Goal: Information Seeking & Learning: Learn about a topic

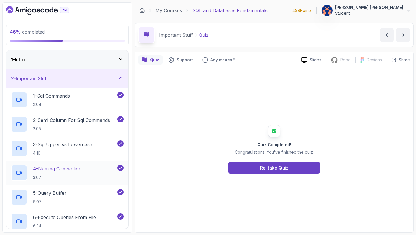
scroll to position [10, 0]
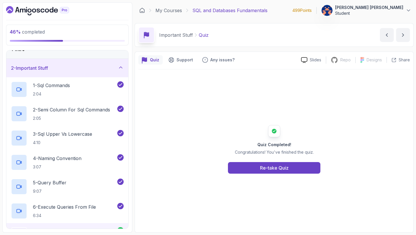
click at [120, 68] on icon at bounding box center [121, 67] width 6 height 6
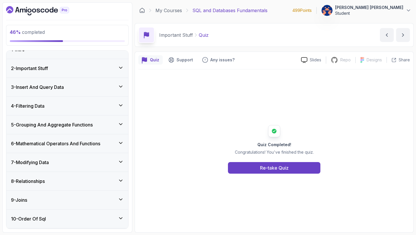
click at [121, 103] on icon at bounding box center [121, 105] width 6 height 6
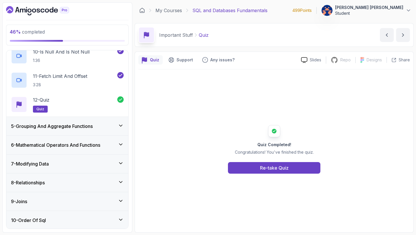
scroll to position [320, 0]
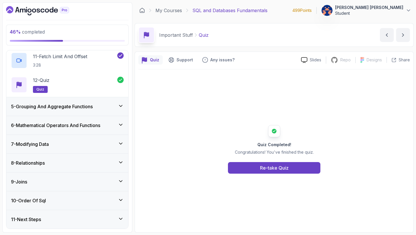
click at [121, 104] on icon at bounding box center [121, 106] width 6 height 6
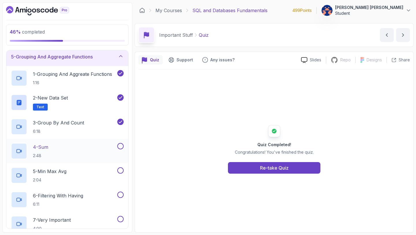
scroll to position [88, 0]
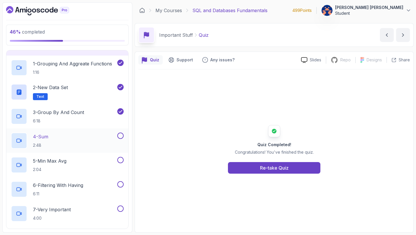
click at [65, 140] on div "4 - Sum 2:48" at bounding box center [63, 140] width 105 height 16
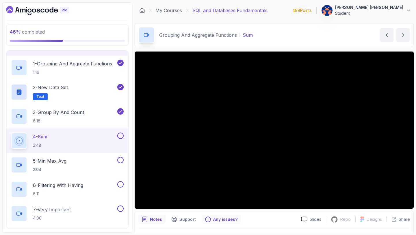
click at [207, 219] on icon "Feedback button" at bounding box center [208, 219] width 6 height 6
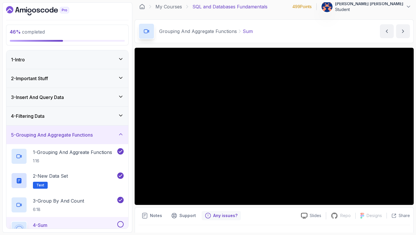
click at [121, 76] on icon at bounding box center [121, 78] width 6 height 6
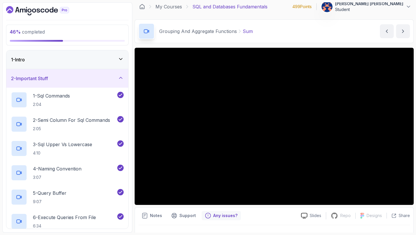
click at [120, 58] on icon at bounding box center [121, 59] width 6 height 6
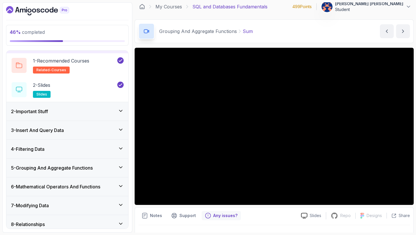
scroll to position [17, 0]
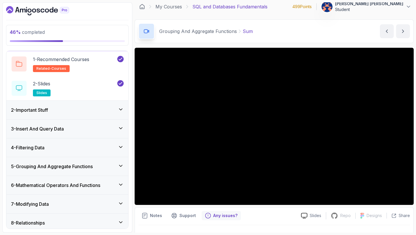
click at [121, 108] on icon at bounding box center [121, 109] width 6 height 6
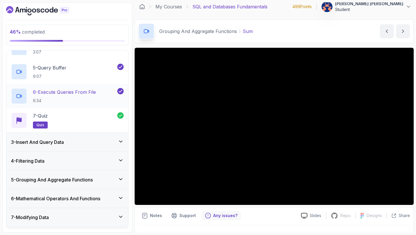
scroll to position [0, 0]
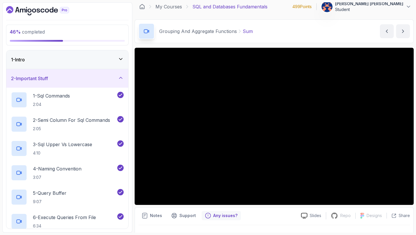
click at [120, 77] on icon at bounding box center [121, 78] width 6 height 6
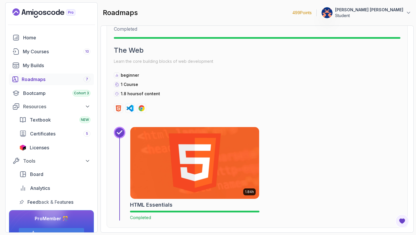
scroll to position [680, 0]
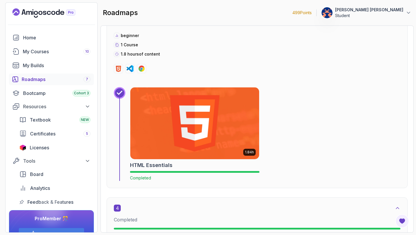
click at [49, 77] on div "Roadmaps 7" at bounding box center [56, 79] width 69 height 7
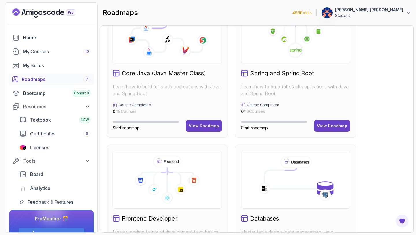
scroll to position [227, 0]
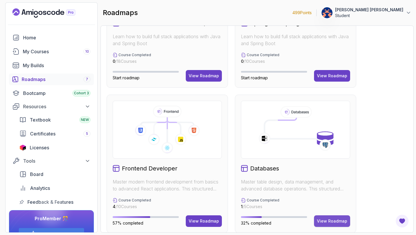
click at [334, 220] on div "View Roadmap" at bounding box center [332, 221] width 30 height 6
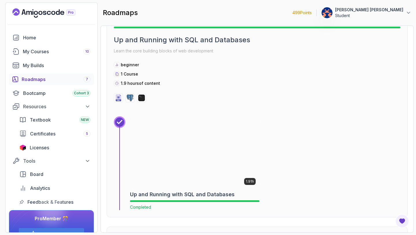
scroll to position [420, 0]
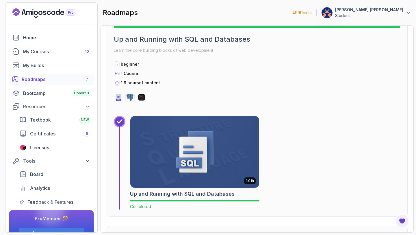
click at [183, 192] on h2 "Up and Running with SQL and Databases" at bounding box center [182, 194] width 105 height 8
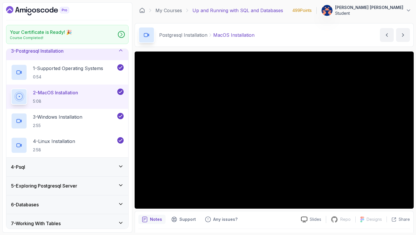
scroll to position [67, 0]
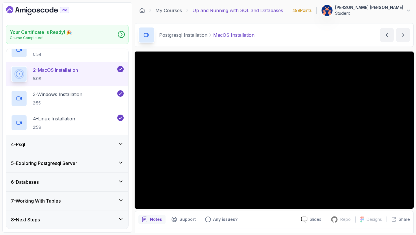
click at [123, 142] on icon at bounding box center [121, 144] width 6 height 6
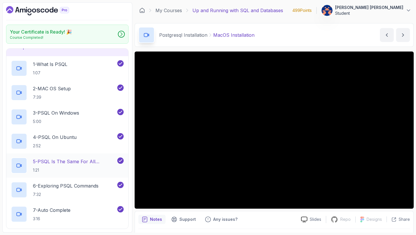
scroll to position [59, 0]
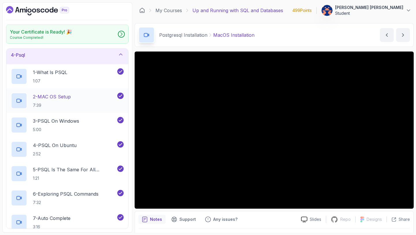
click at [66, 97] on p "2 - MAC OS Setup" at bounding box center [52, 96] width 38 height 7
